Goal: Information Seeking & Learning: Understand process/instructions

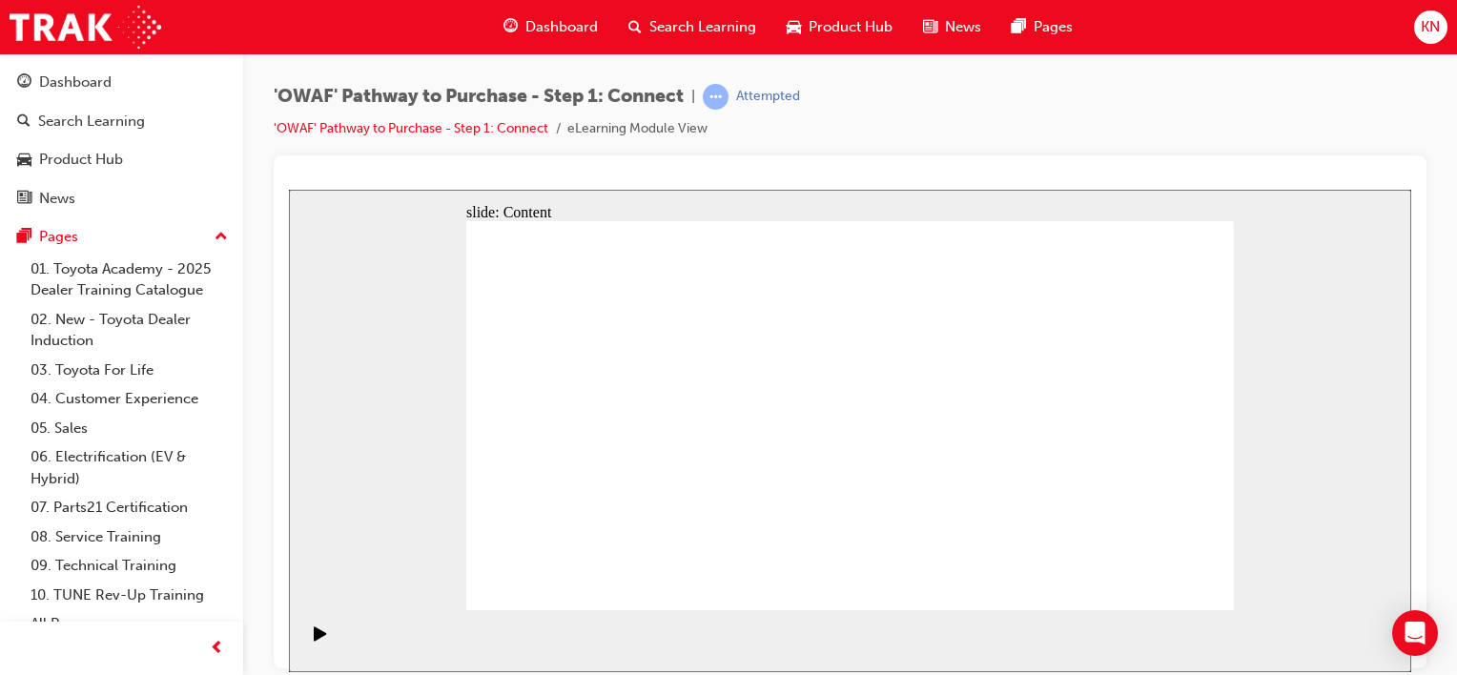
drag, startPoint x: 690, startPoint y: 523, endPoint x: 800, endPoint y: 459, distance: 126.9
drag, startPoint x: 693, startPoint y: 532, endPoint x: 1026, endPoint y: 305, distance: 402.8
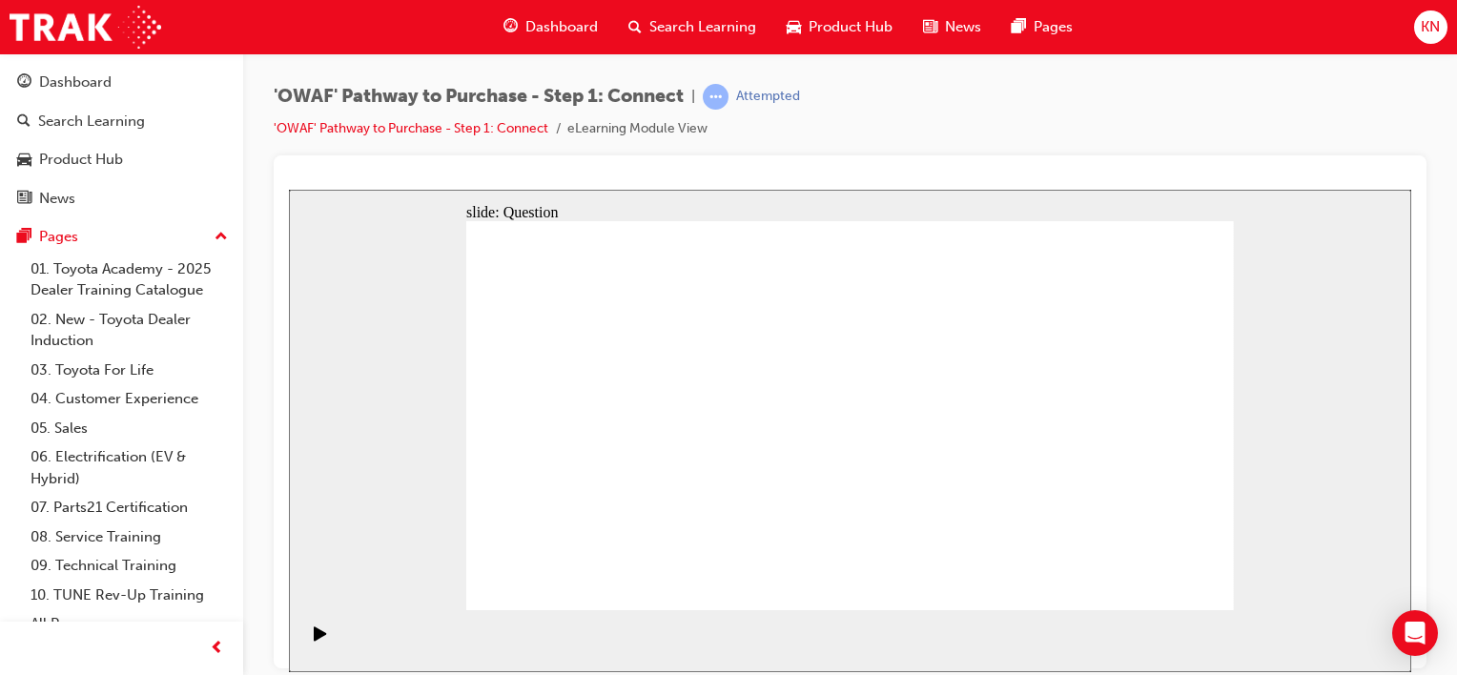
drag, startPoint x: 1037, startPoint y: 282, endPoint x: 702, endPoint y: 530, distance: 417.3
drag, startPoint x: 694, startPoint y: 514, endPoint x: 1070, endPoint y: 257, distance: 454.9
drag, startPoint x: 728, startPoint y: 445, endPoint x: 1152, endPoint y: 329, distance: 440.0
drag, startPoint x: 643, startPoint y: 459, endPoint x: 1182, endPoint y: 427, distance: 540.6
drag, startPoint x: 1179, startPoint y: 427, endPoint x: 1102, endPoint y: 535, distance: 132.0
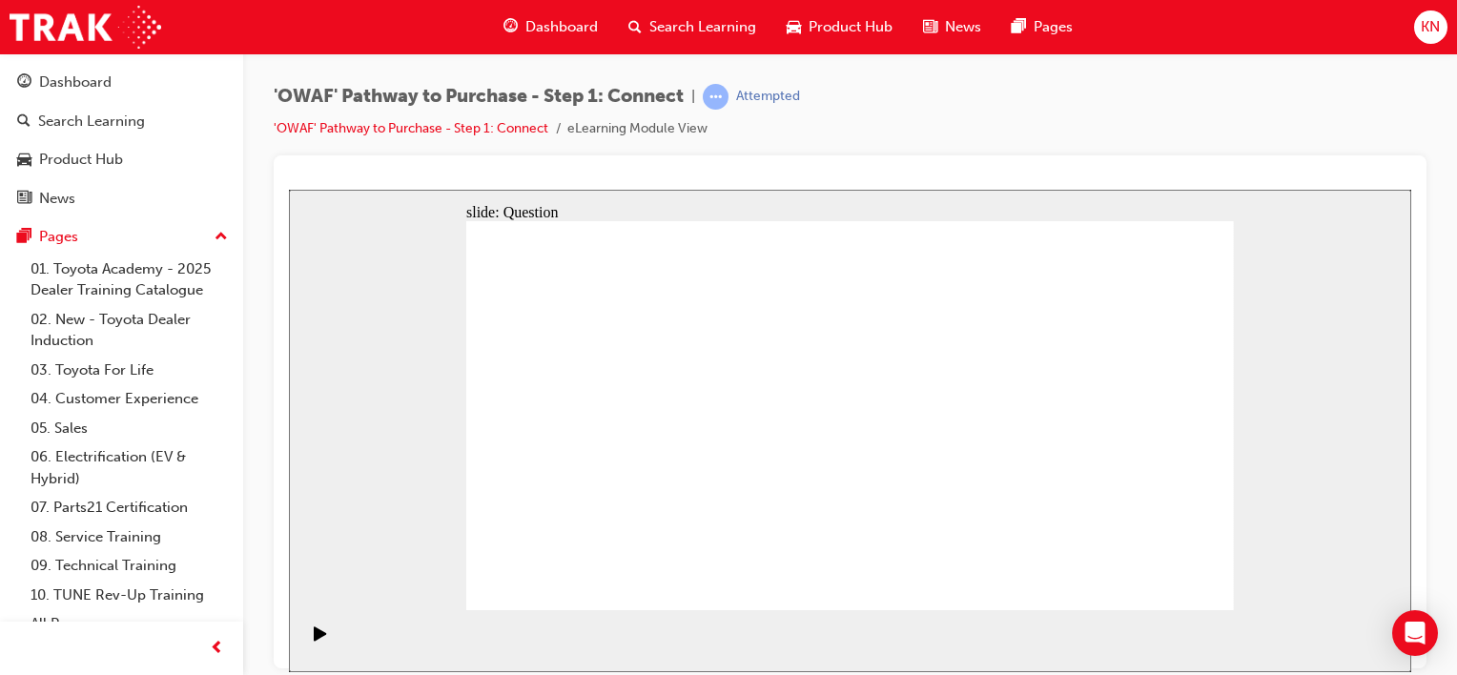
drag, startPoint x: 1144, startPoint y: 356, endPoint x: 1148, endPoint y: 418, distance: 62.1
drag, startPoint x: 779, startPoint y: 513, endPoint x: 1154, endPoint y: 319, distance: 421.8
drag, startPoint x: 829, startPoint y: 436, endPoint x: 1004, endPoint y: 501, distance: 187.1
drag, startPoint x: 546, startPoint y: 437, endPoint x: 942, endPoint y: 401, distance: 397.4
drag, startPoint x: 602, startPoint y: 521, endPoint x: 966, endPoint y: 322, distance: 414.8
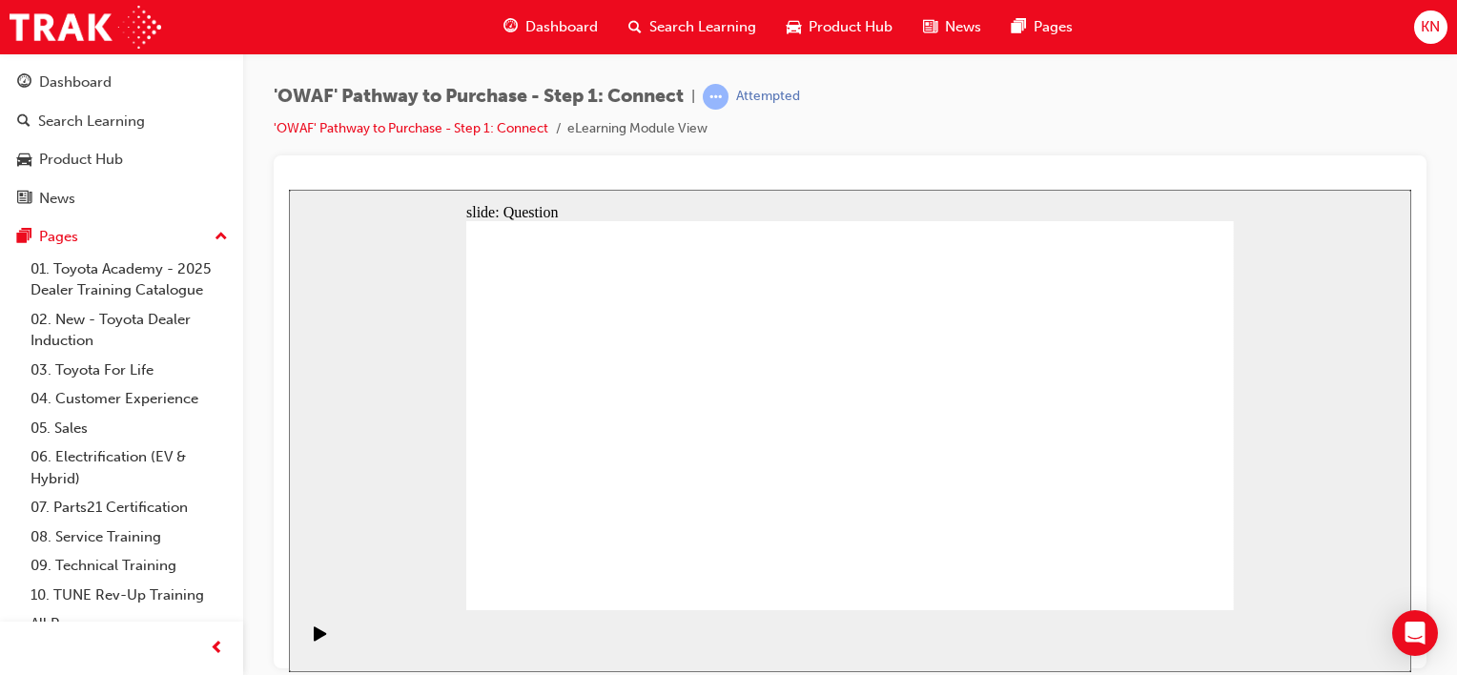
drag, startPoint x: 947, startPoint y: 322, endPoint x: 782, endPoint y: 435, distance: 199.7
drag, startPoint x: 952, startPoint y: 420, endPoint x: 820, endPoint y: 466, distance: 139.6
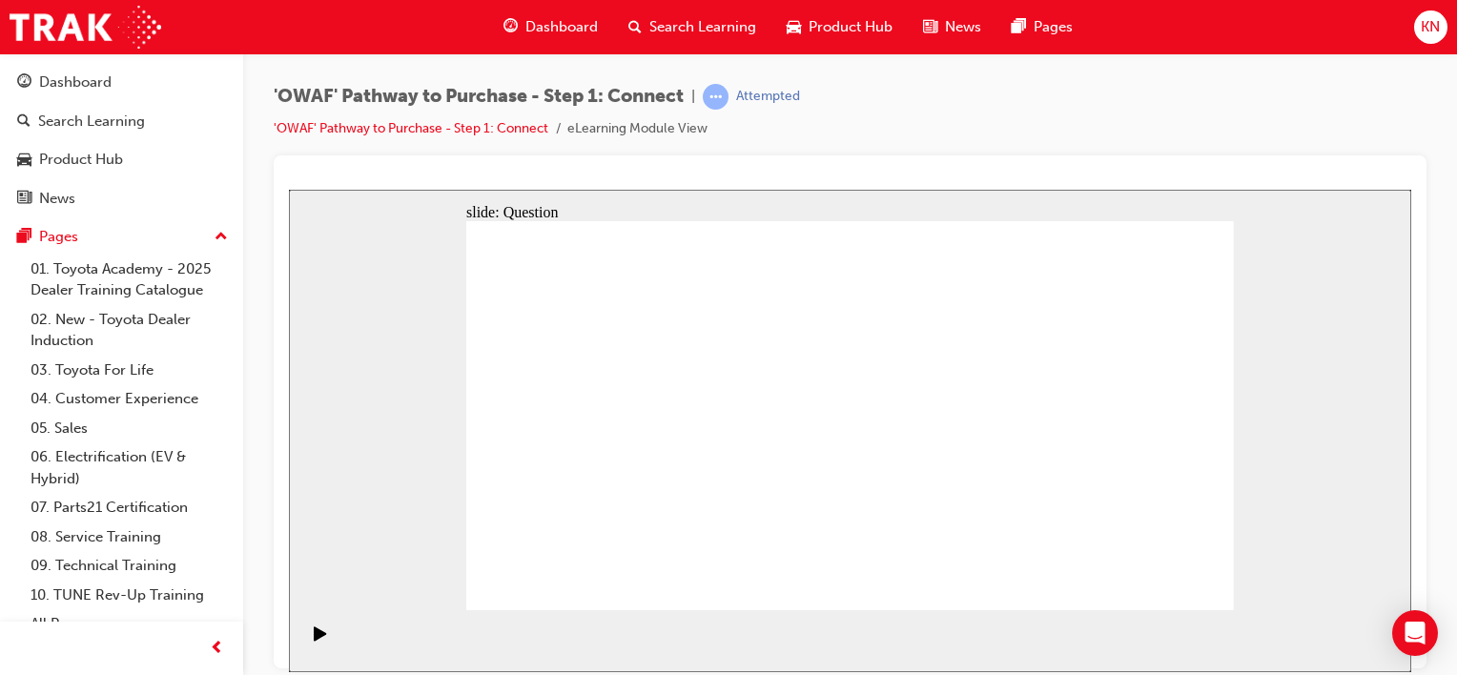
drag, startPoint x: 820, startPoint y: 466, endPoint x: 989, endPoint y: 502, distance: 172.4
drag, startPoint x: 989, startPoint y: 502, endPoint x: 834, endPoint y: 503, distance: 154.5
drag, startPoint x: 834, startPoint y: 503, endPoint x: 1119, endPoint y: 513, distance: 284.4
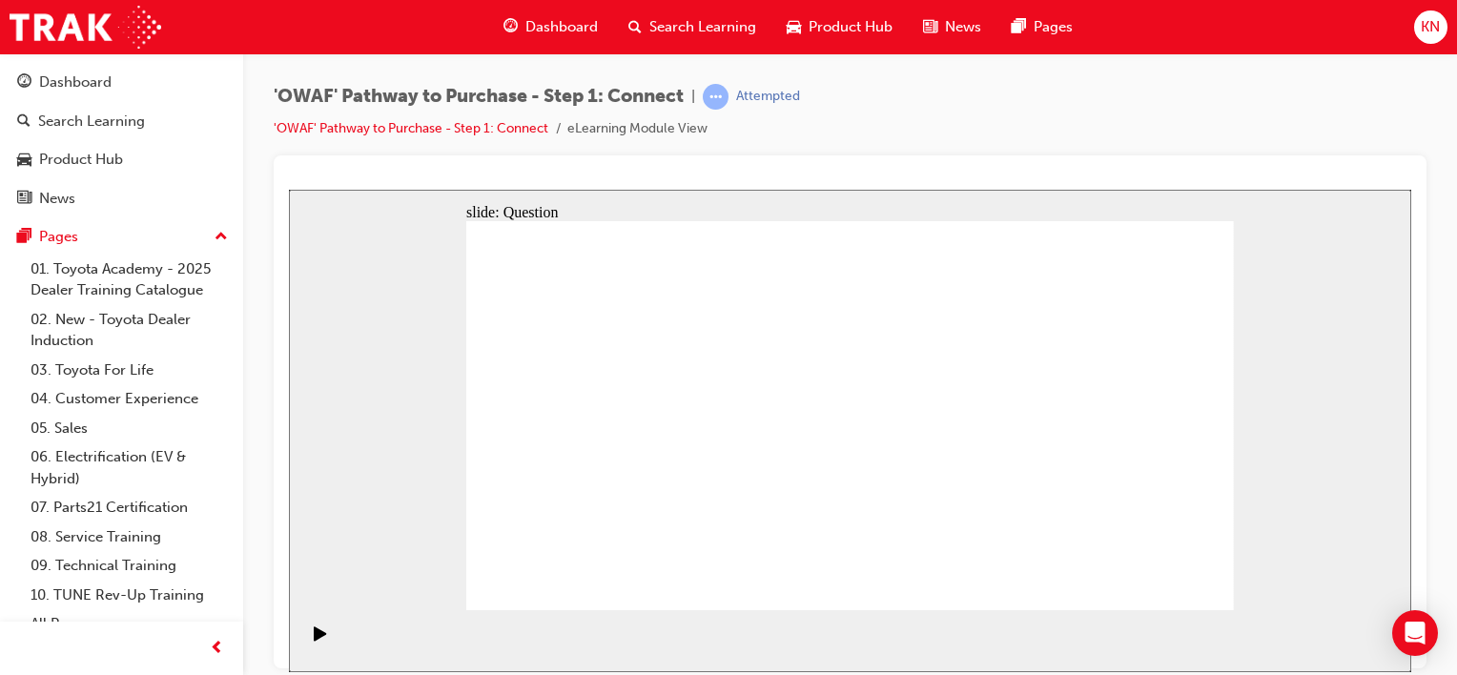
drag, startPoint x: 1119, startPoint y: 513, endPoint x: 838, endPoint y: 587, distance: 290.1
drag, startPoint x: 1163, startPoint y: 448, endPoint x: 893, endPoint y: 547, distance: 288.4
drag, startPoint x: 1043, startPoint y: 282, endPoint x: 766, endPoint y: 541, distance: 379.2
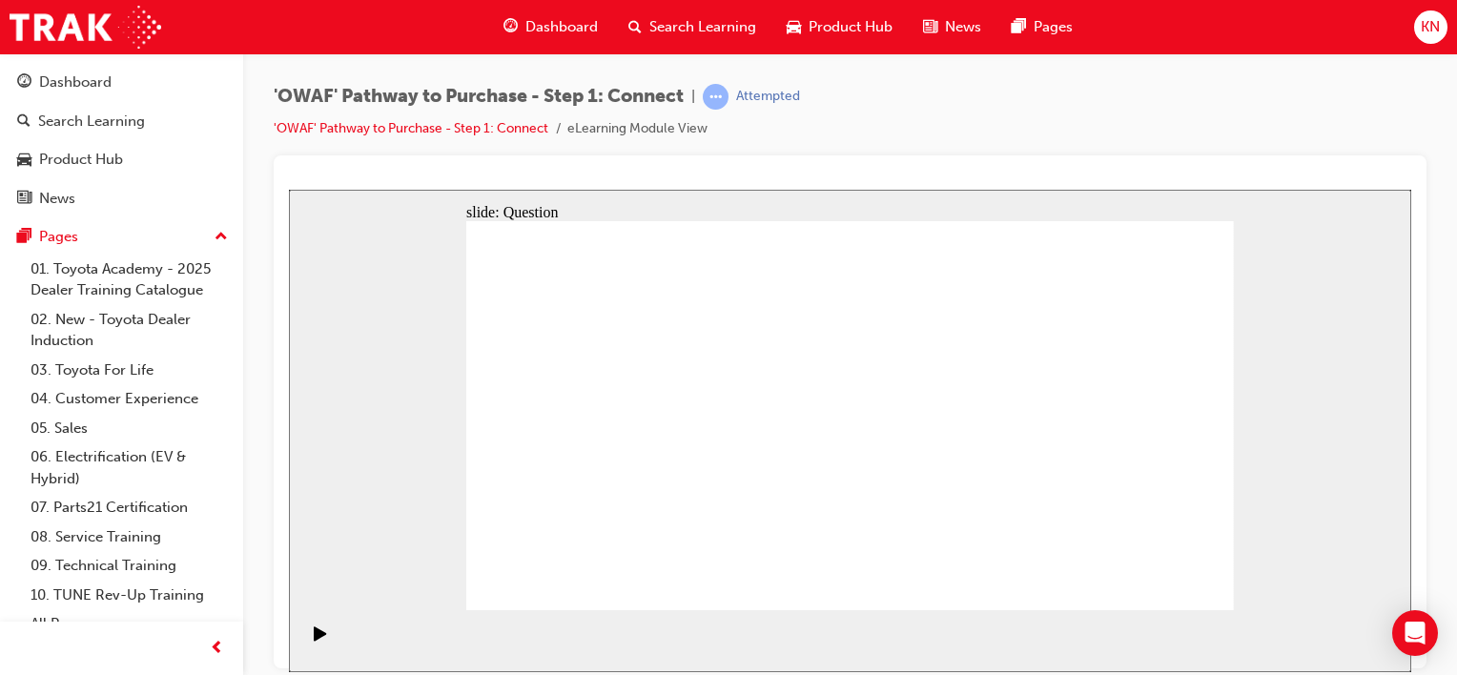
drag, startPoint x: 1119, startPoint y: 345, endPoint x: 845, endPoint y: 513, distance: 321.0
drag, startPoint x: 677, startPoint y: 536, endPoint x: 1037, endPoint y: 276, distance: 443.9
drag, startPoint x: 783, startPoint y: 527, endPoint x: 1165, endPoint y: 317, distance: 436.6
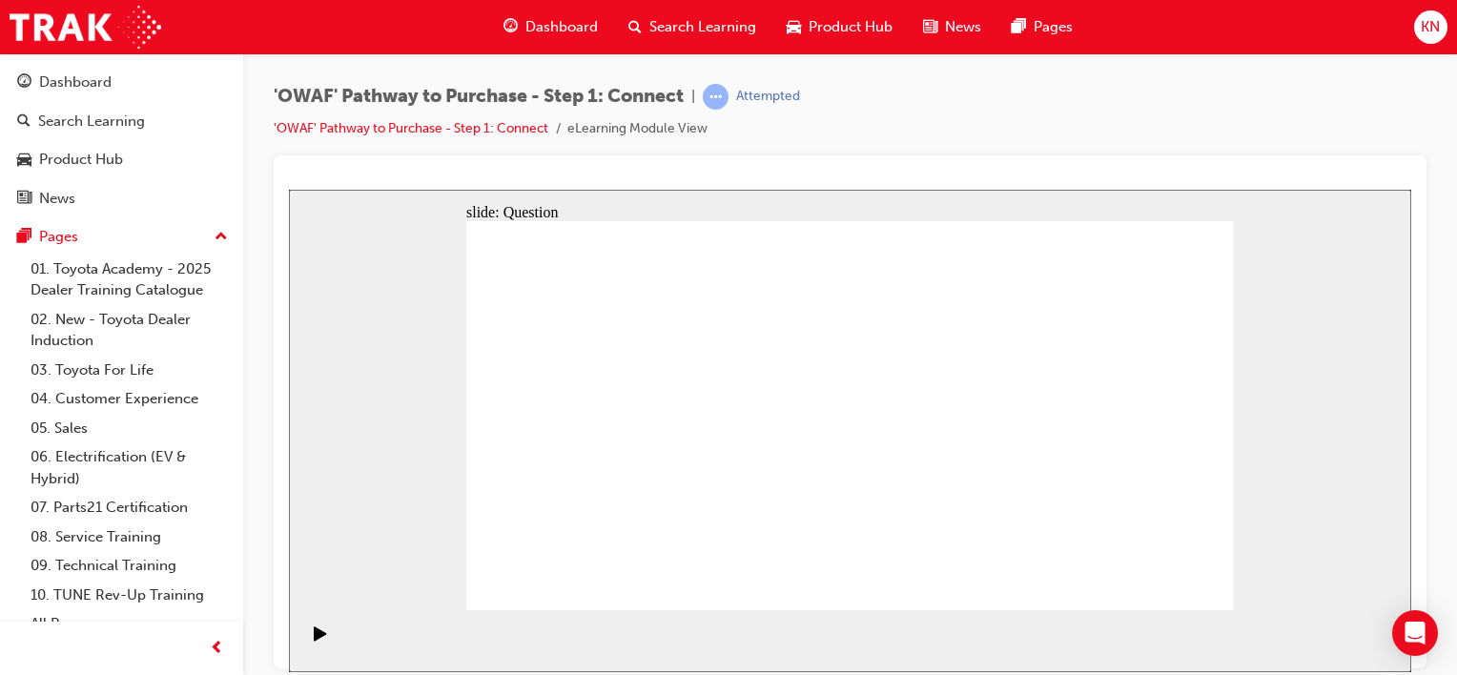
drag, startPoint x: 659, startPoint y: 439, endPoint x: 1179, endPoint y: 413, distance: 520.3
drag, startPoint x: 733, startPoint y: 445, endPoint x: 1093, endPoint y: 505, distance: 364.5
drag, startPoint x: 799, startPoint y: 457, endPoint x: 957, endPoint y: 522, distance: 171.1
drag, startPoint x: 544, startPoint y: 453, endPoint x: 916, endPoint y: 414, distance: 373.9
drag, startPoint x: 599, startPoint y: 547, endPoint x: 944, endPoint y: 341, distance: 402.0
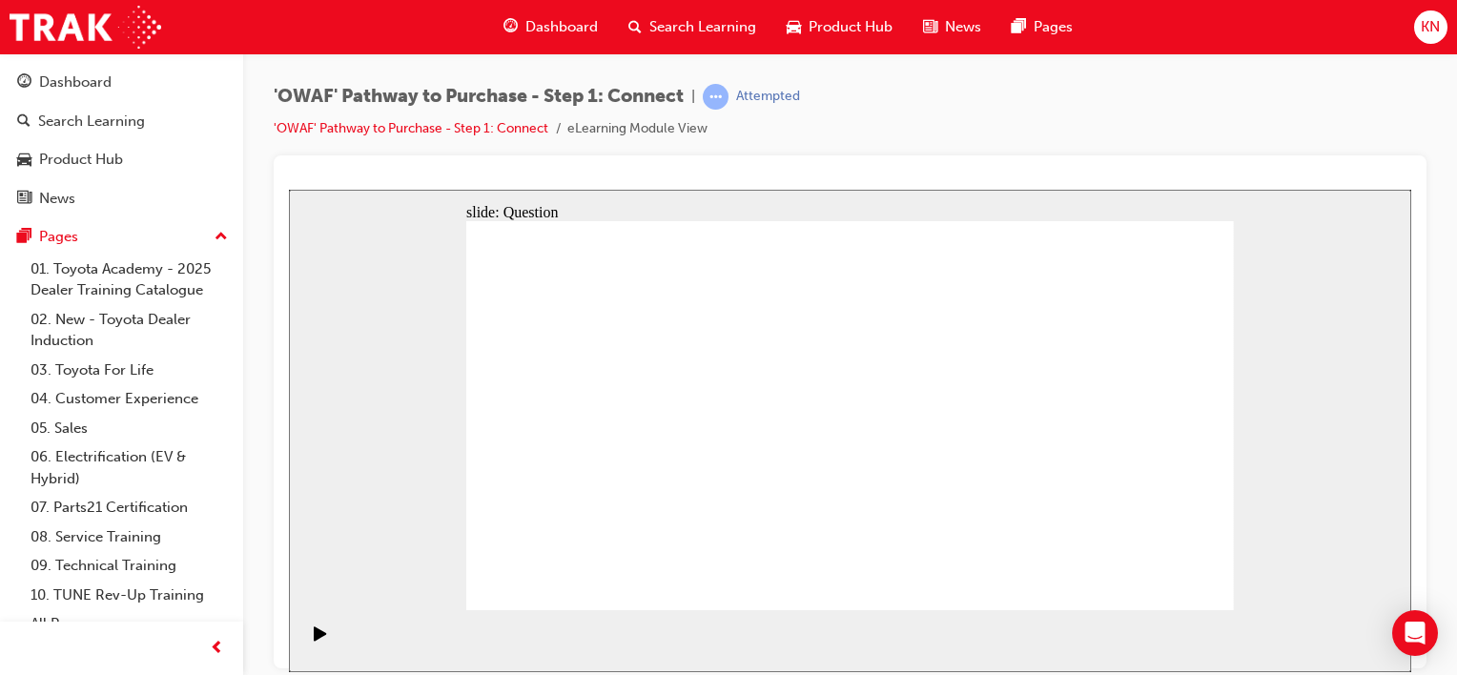
drag, startPoint x: 1145, startPoint y: 444, endPoint x: 905, endPoint y: 441, distance: 240.3
drag, startPoint x: 1140, startPoint y: 447, endPoint x: 709, endPoint y: 425, distance: 431.6
drag, startPoint x: 1064, startPoint y: 470, endPoint x: 843, endPoint y: 462, distance: 221.4
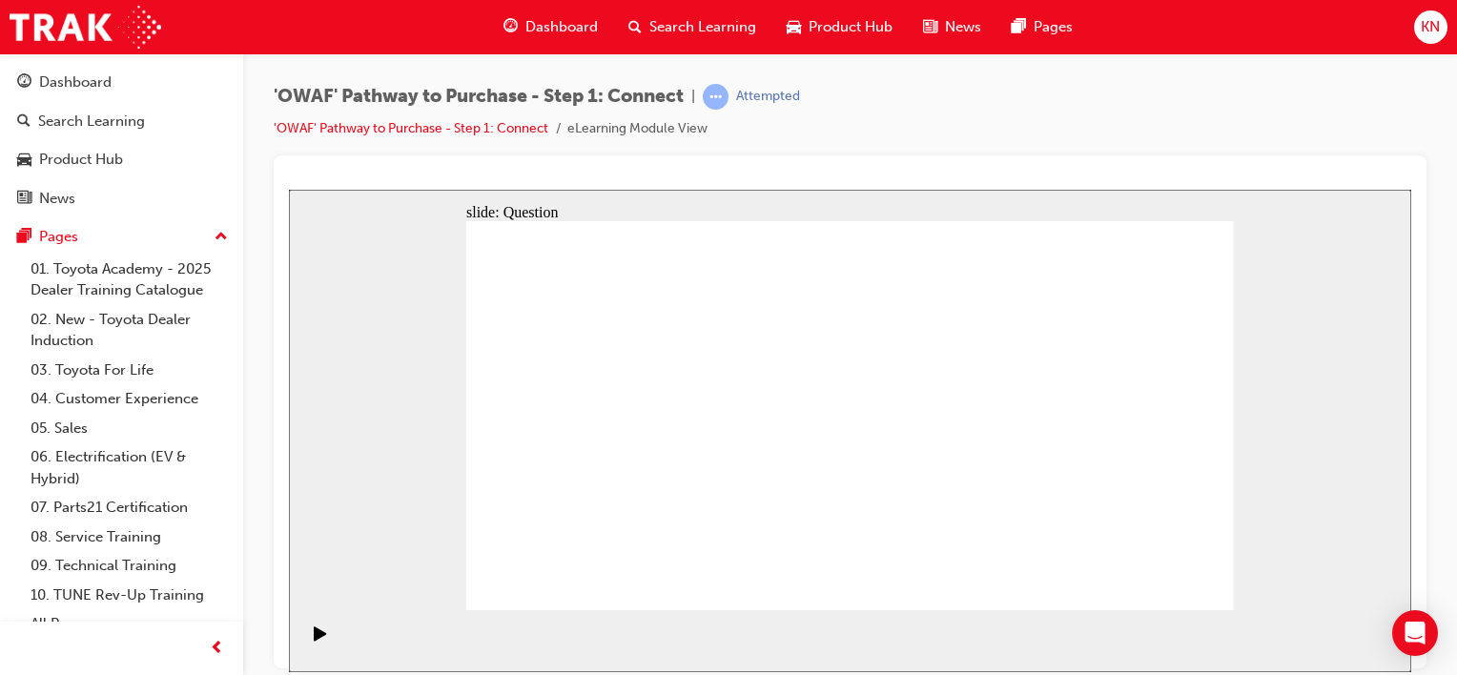
drag, startPoint x: 1110, startPoint y: 463, endPoint x: 889, endPoint y: 479, distance: 221.8
drag, startPoint x: 1065, startPoint y: 489, endPoint x: 869, endPoint y: 485, distance: 196.5
drag, startPoint x: 1089, startPoint y: 460, endPoint x: 637, endPoint y: 430, distance: 453.0
drag, startPoint x: 1079, startPoint y: 483, endPoint x: 643, endPoint y: 472, distance: 436.9
drag, startPoint x: 1131, startPoint y: 493, endPoint x: 673, endPoint y: 475, distance: 458.1
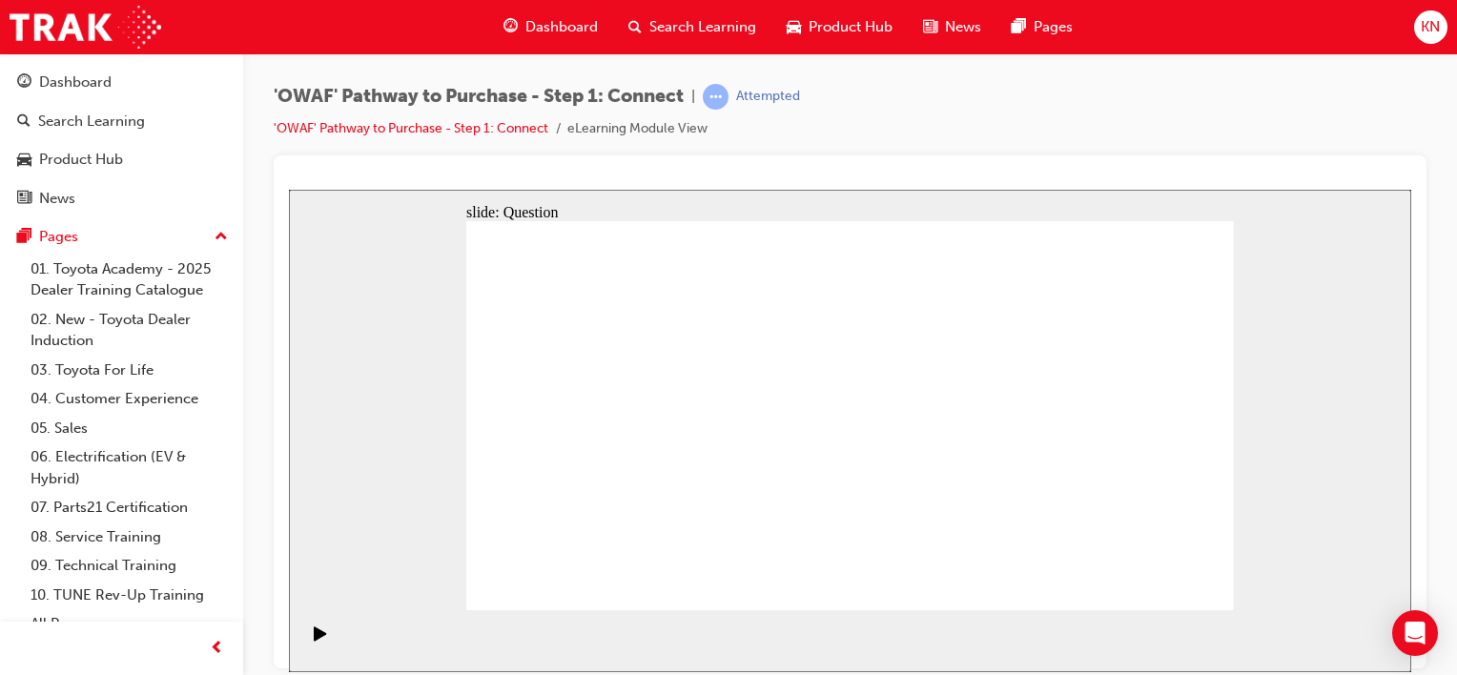
radio input "false"
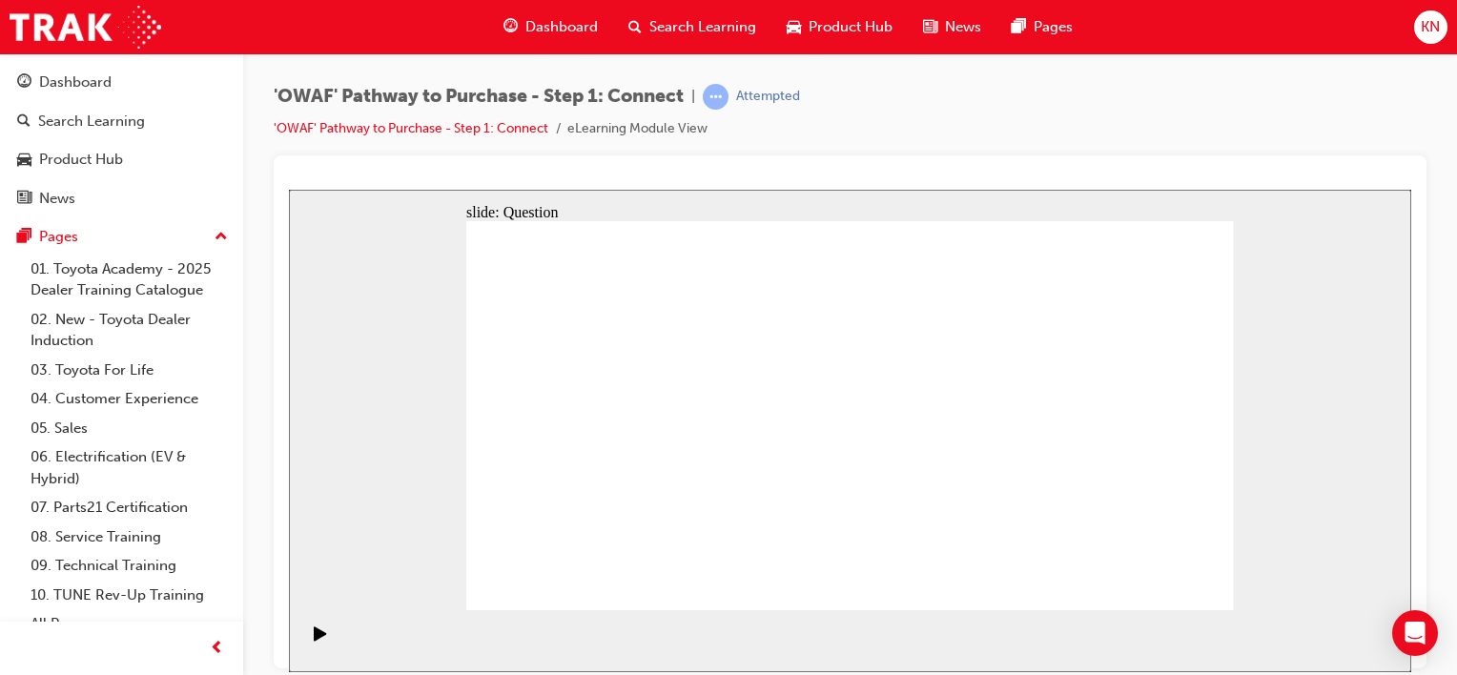
radio input "true"
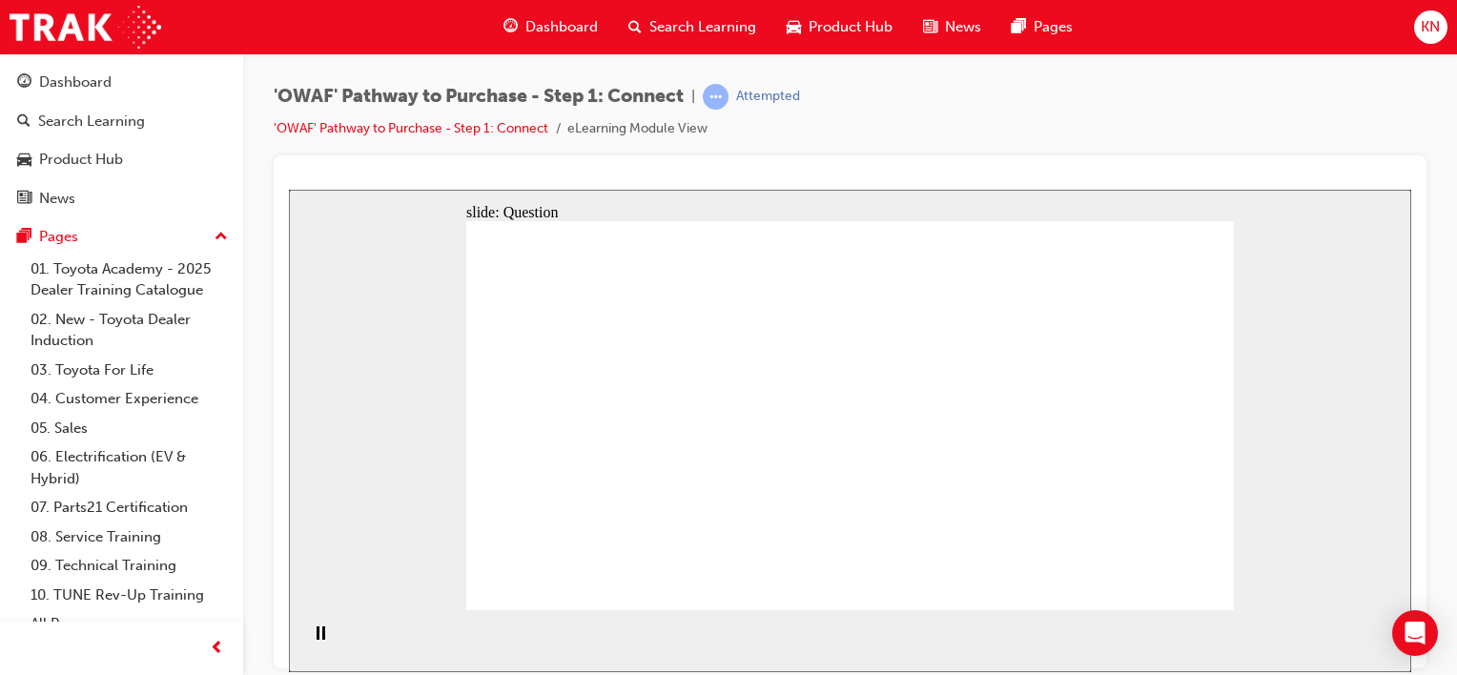
checkbox input "true"
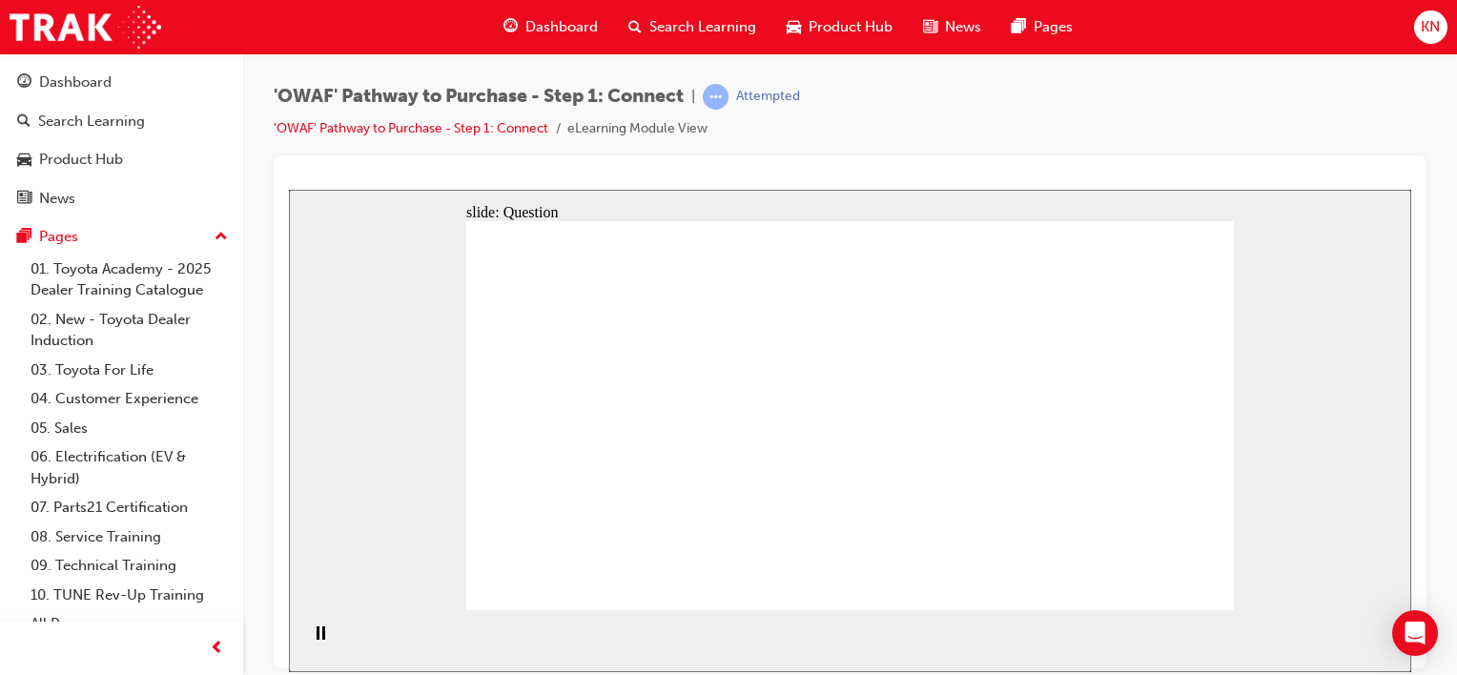
checkbox input "true"
drag, startPoint x: 622, startPoint y: 534, endPoint x: 851, endPoint y: 354, distance: 291.3
drag, startPoint x: 774, startPoint y: 578, endPoint x: 1060, endPoint y: 367, distance: 355.3
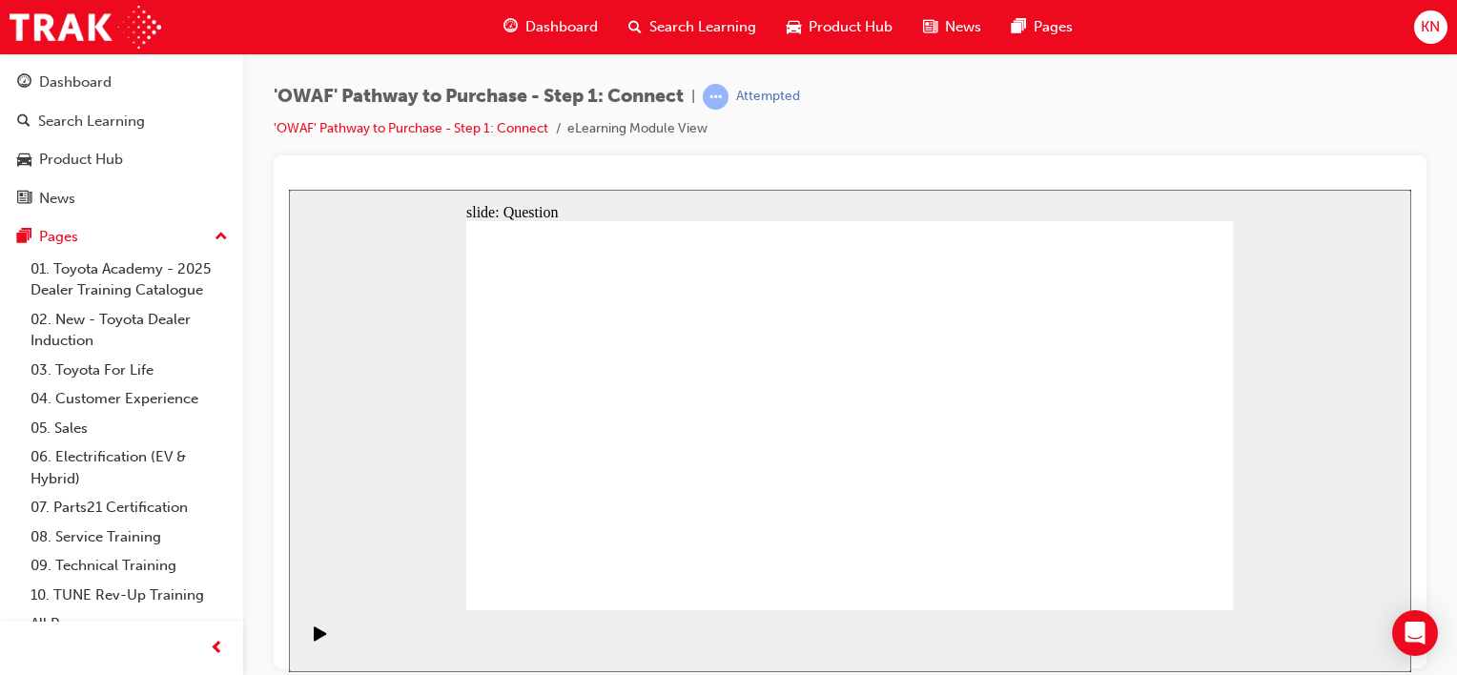
drag, startPoint x: 899, startPoint y: 526, endPoint x: 615, endPoint y: 405, distance: 308.9
drag, startPoint x: 1035, startPoint y: 494, endPoint x: 790, endPoint y: 402, distance: 261.6
